Goal: Find specific page/section: Find specific page/section

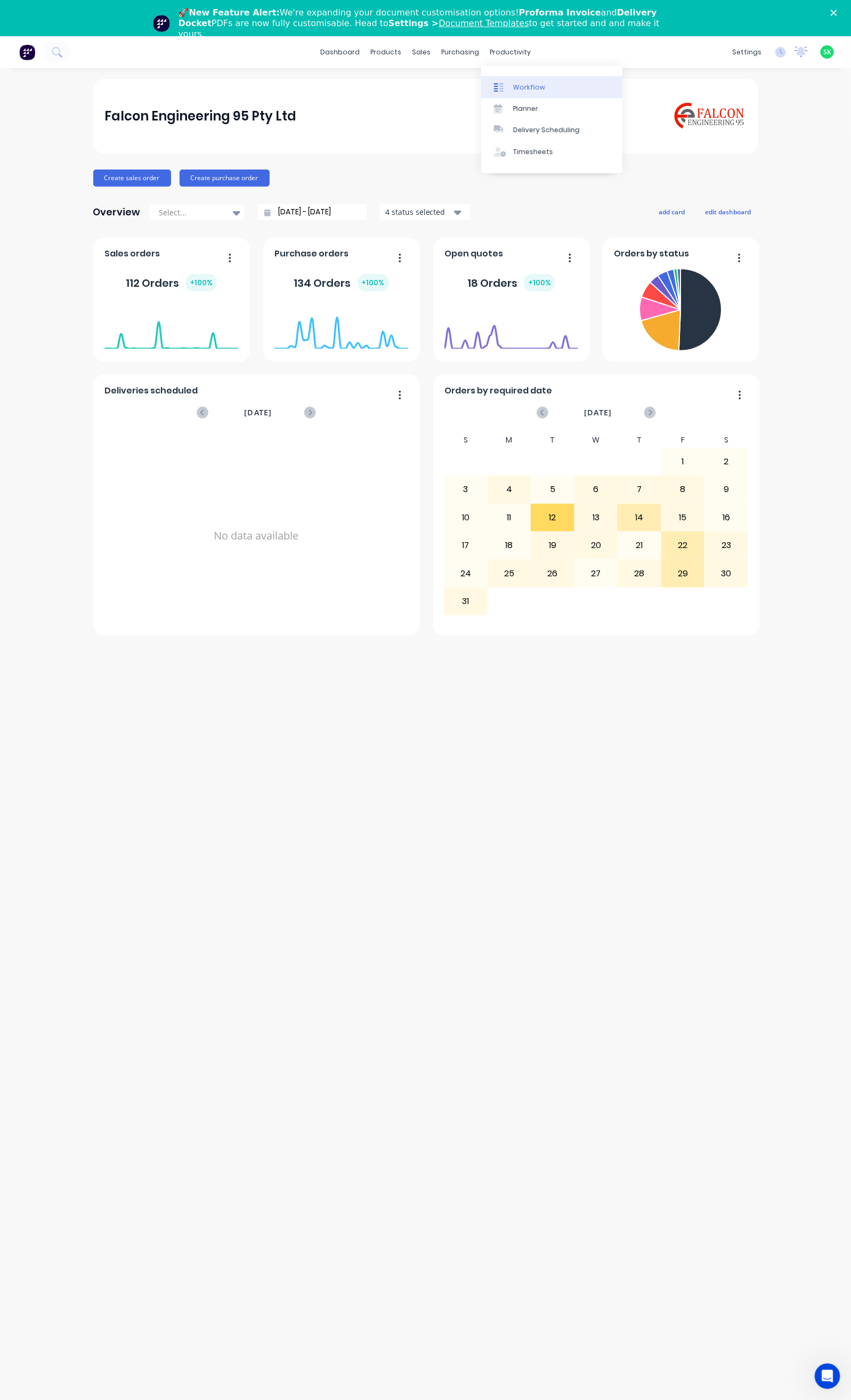
click at [520, 79] on link "Workflow" at bounding box center [551, 87] width 141 height 21
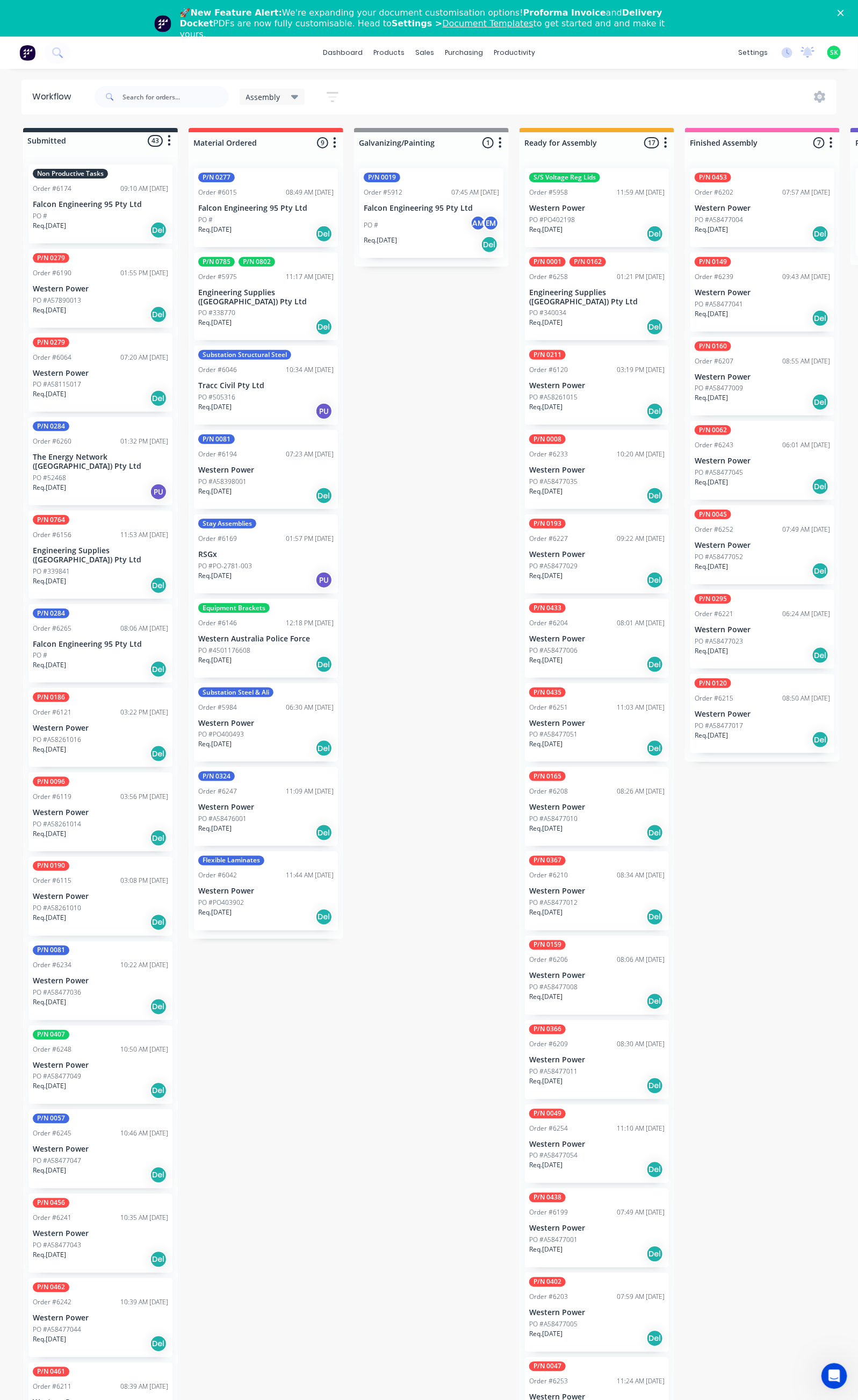
click at [844, 14] on polygon "Close" at bounding box center [841, 12] width 6 height 6
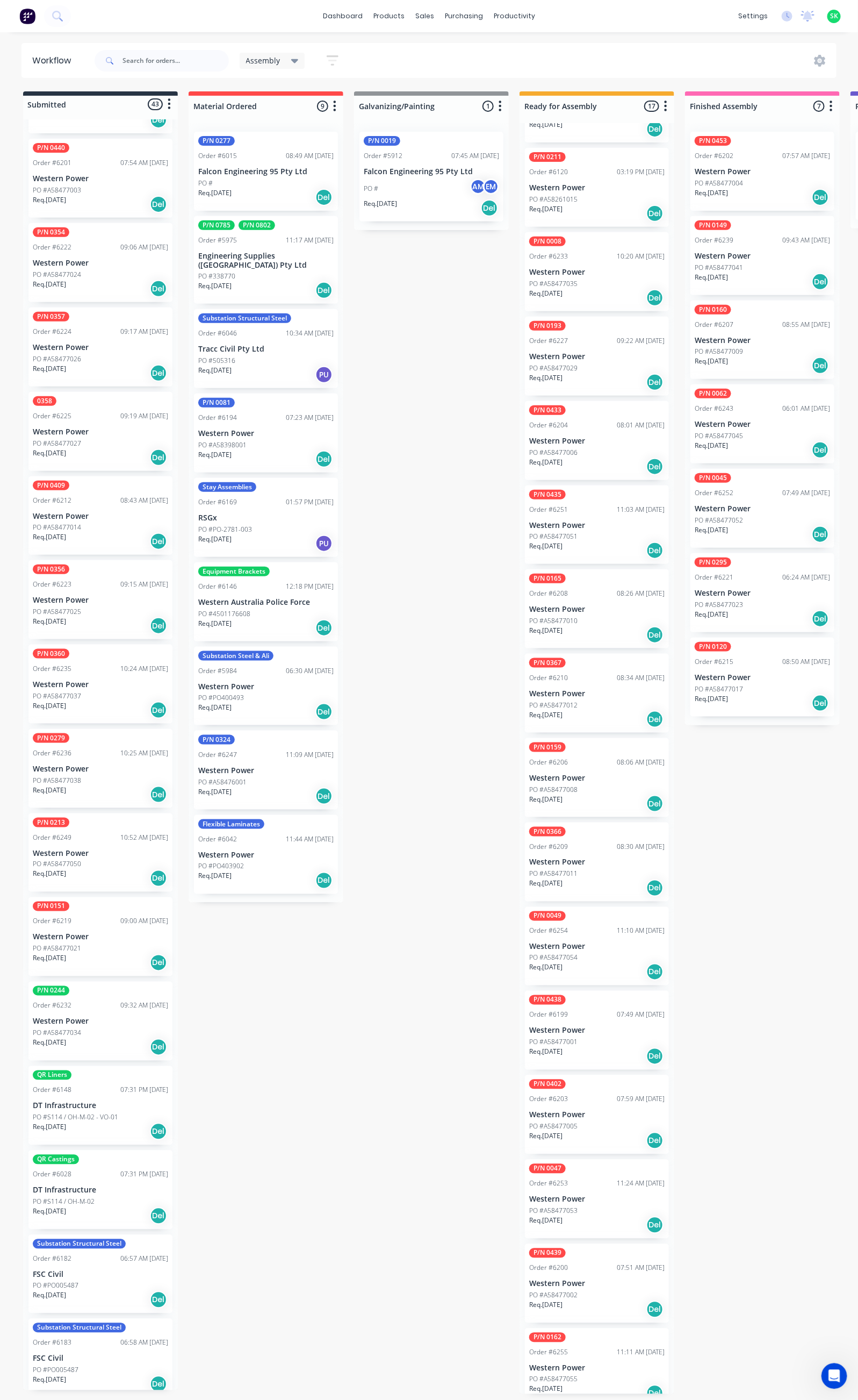
scroll to position [2118, 0]
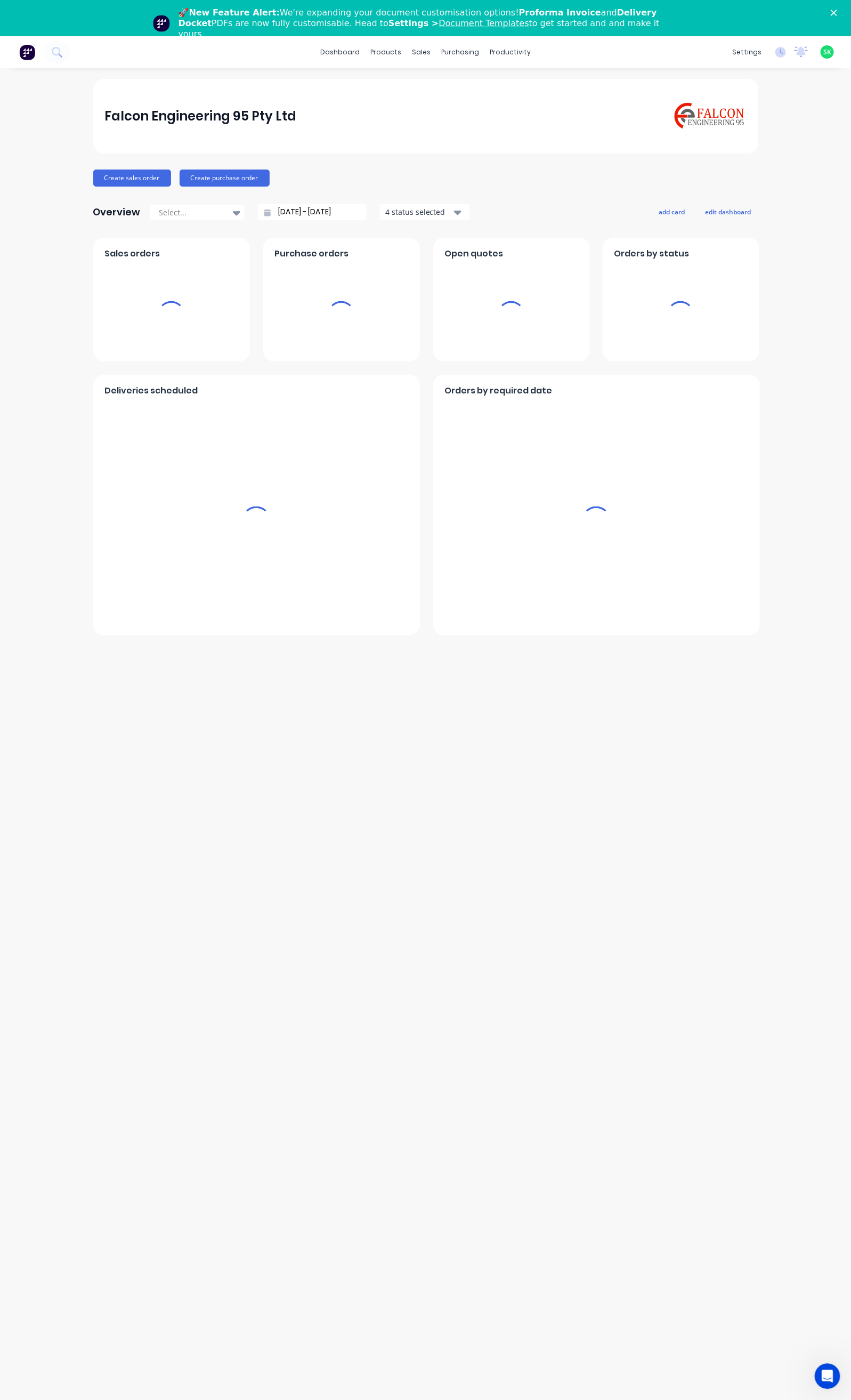
click at [837, 13] on polygon "Close" at bounding box center [834, 12] width 6 height 6
